Goal: Browse casually

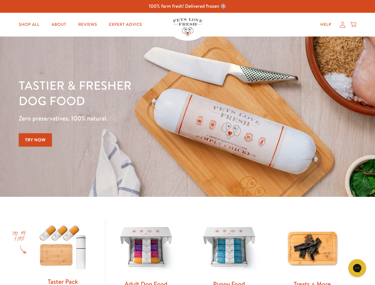
click at [187, 142] on div "Tastier & fresher dog food Zero preservatives. 100% natural. Try Now" at bounding box center [131, 116] width 225 height 78
click at [357, 268] on icon "Gorgias live chat" at bounding box center [357, 268] width 6 height 6
